Goal: Information Seeking & Learning: Learn about a topic

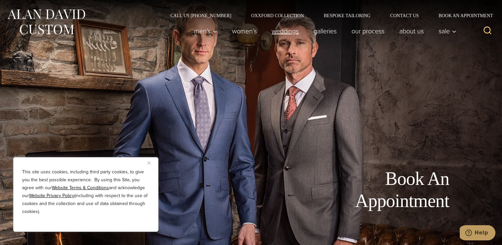
click at [295, 31] on link "weddings" at bounding box center [285, 30] width 42 height 13
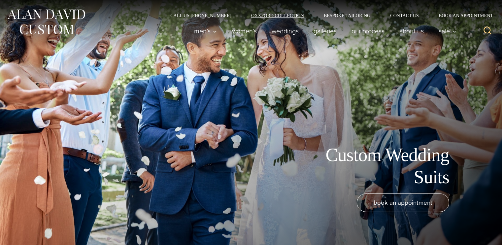
click at [250, 15] on link "Oxxford Collection" at bounding box center [277, 15] width 73 height 5
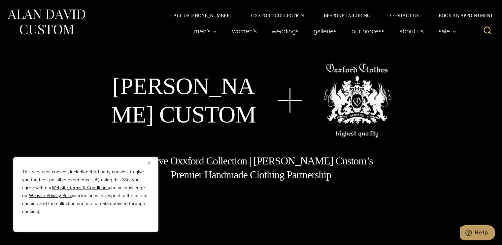
click at [290, 27] on link "weddings" at bounding box center [285, 30] width 42 height 13
